Goal: Information Seeking & Learning: Find specific page/section

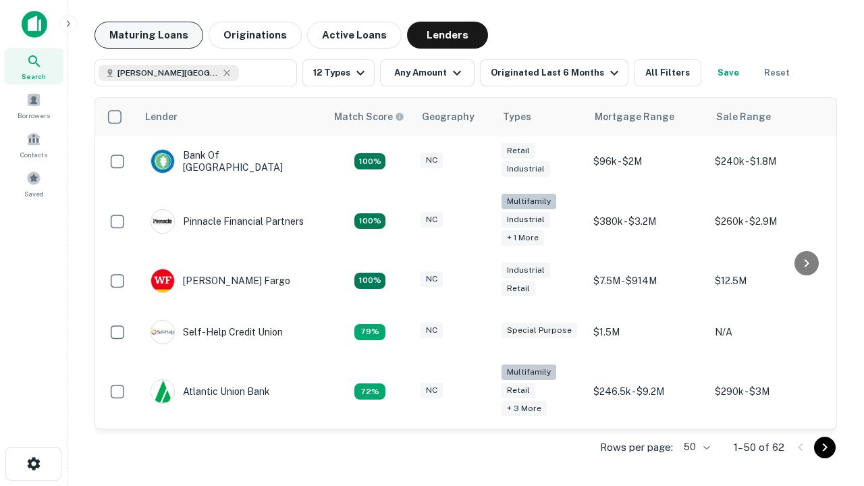
click at [148, 35] on button "Maturing Loans" at bounding box center [148, 35] width 109 height 27
